Goal: Find specific page/section: Find specific page/section

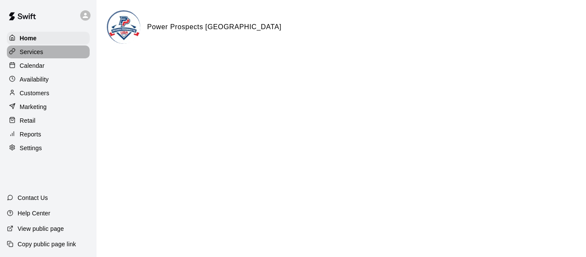
click at [33, 50] on p "Services" at bounding box center [32, 52] width 24 height 9
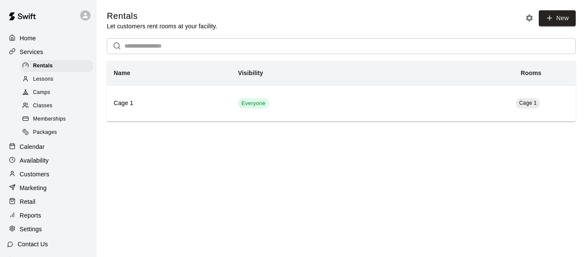
click at [35, 93] on span "Camps" at bounding box center [41, 92] width 17 height 9
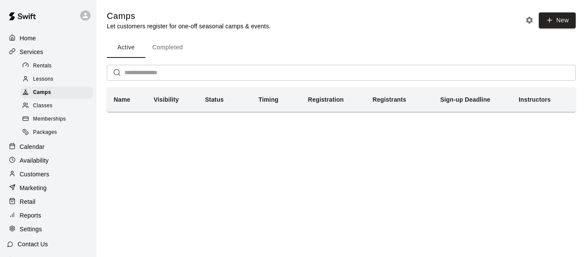
click at [172, 48] on button "Completed" at bounding box center [167, 47] width 44 height 21
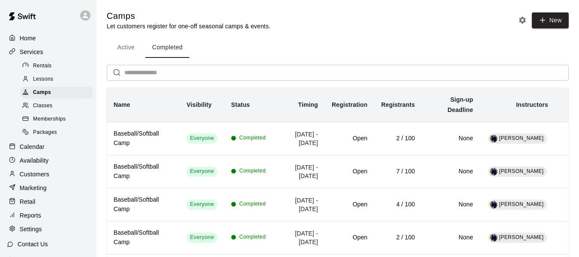
click at [44, 110] on span "Classes" at bounding box center [42, 106] width 19 height 9
